Goal: Navigation & Orientation: Find specific page/section

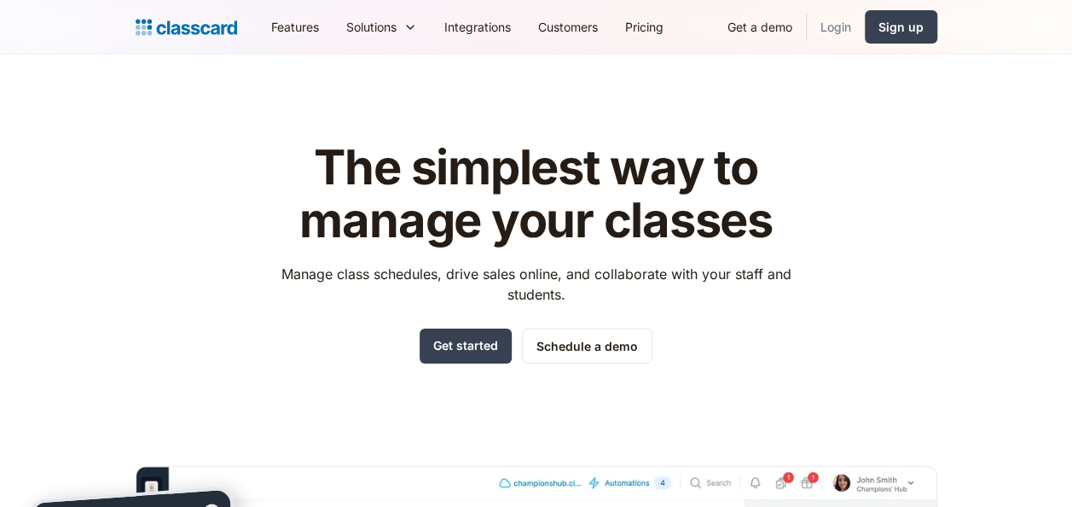
click at [838, 21] on link "Login" at bounding box center [836, 27] width 58 height 38
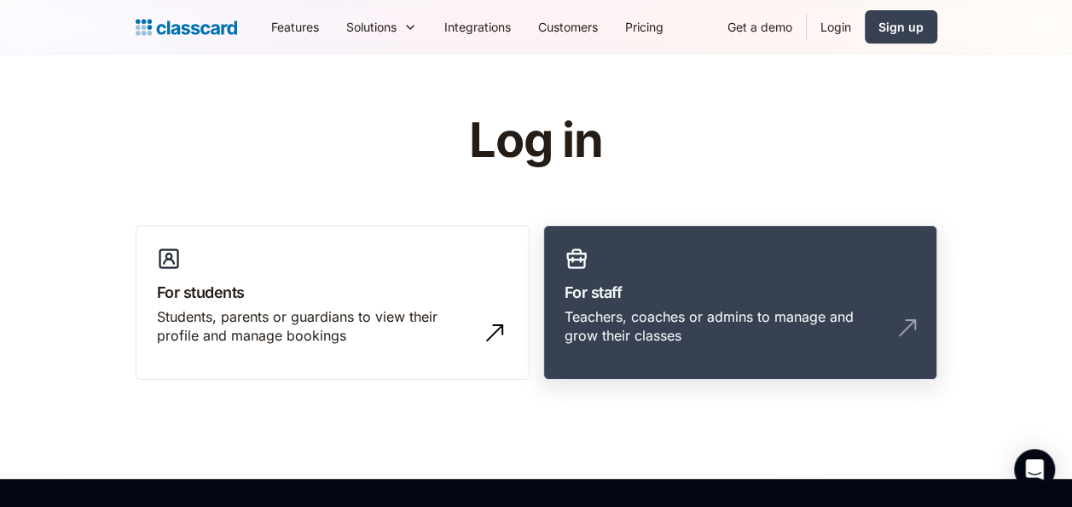
click at [783, 295] on h3 "For staff" at bounding box center [740, 292] width 351 height 23
